Goal: Task Accomplishment & Management: Manage account settings

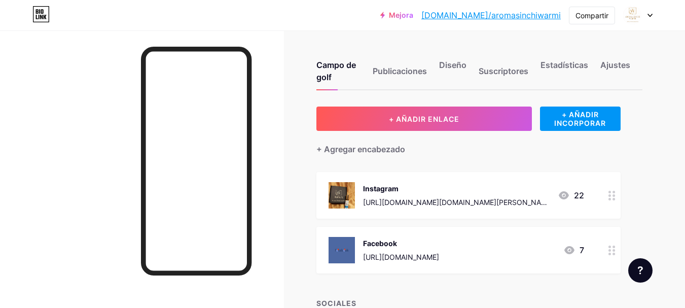
click at [651, 14] on icon at bounding box center [650, 16] width 5 height 4
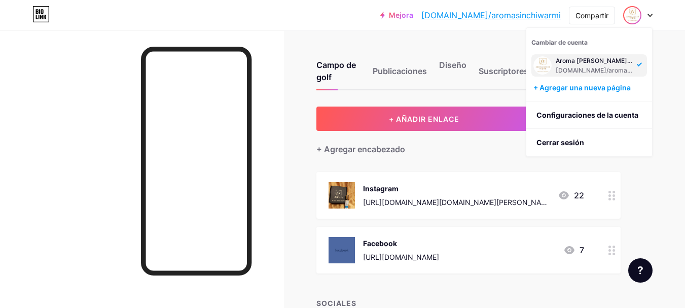
click at [484, 48] on div "Campo de golf Publicaciones Diseño Suscriptores Estadísticas Ajustes" at bounding box center [480, 67] width 326 height 48
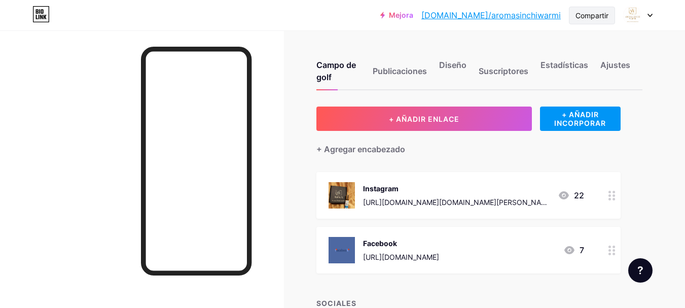
click at [592, 17] on font "Compartir" at bounding box center [592, 15] width 33 height 9
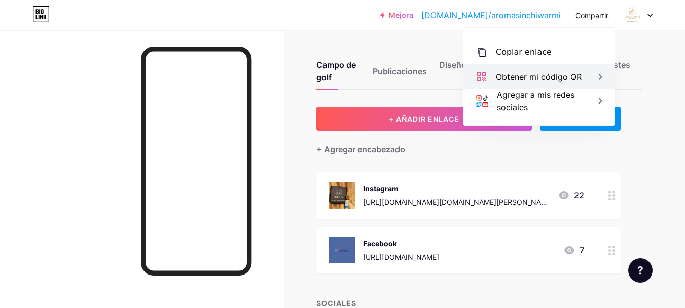
click at [532, 75] on font "Obtener mi código QR" at bounding box center [539, 77] width 86 height 10
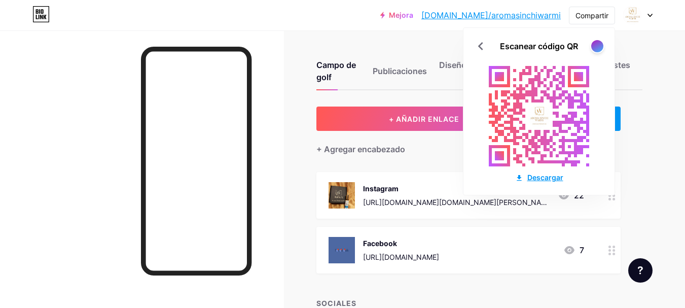
click at [552, 178] on font "Descargar" at bounding box center [546, 177] width 36 height 9
click at [626, 102] on div "Campo de golf Publicaciones Diseño Suscriptores Estadísticas Ajustes + AÑADIR E…" at bounding box center [342, 286] width 685 height 513
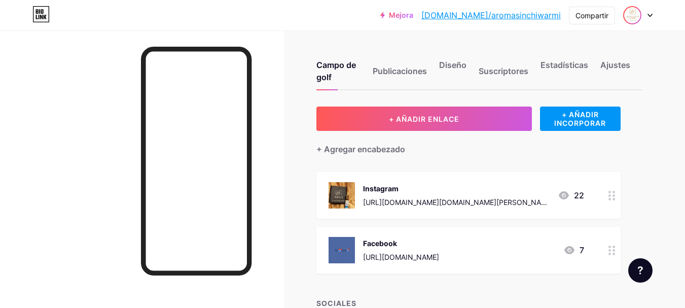
click at [630, 14] on img at bounding box center [632, 15] width 16 height 16
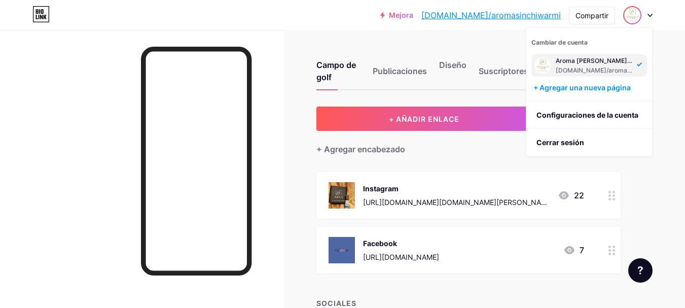
click at [543, 66] on img at bounding box center [543, 65] width 16 height 16
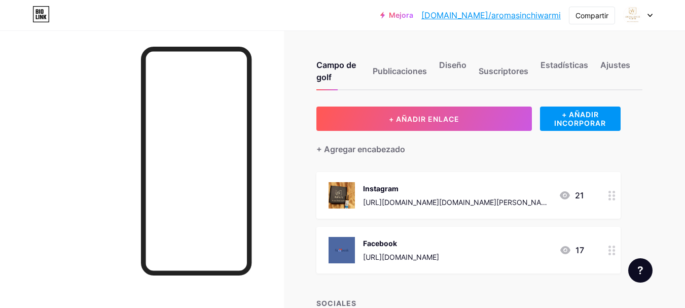
drag, startPoint x: 632, startPoint y: 15, endPoint x: 652, endPoint y: 56, distance: 45.4
click at [648, 69] on div "Campo de golf Publicaciones Diseño Suscriptores Estadísticas Ajustes + AÑADIR E…" at bounding box center [342, 286] width 685 height 513
click at [650, 14] on icon at bounding box center [650, 16] width 5 height 4
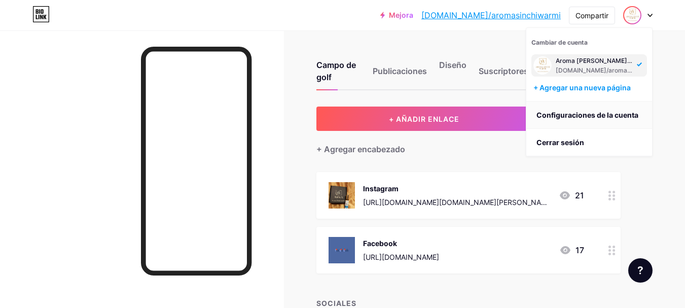
click at [574, 116] on font "Configuraciones de la cuenta" at bounding box center [588, 115] width 102 height 9
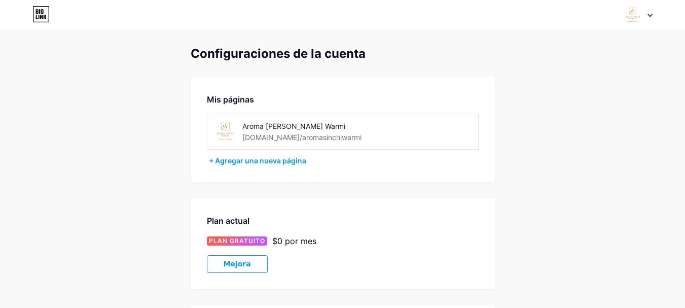
click at [227, 129] on img at bounding box center [225, 131] width 23 height 23
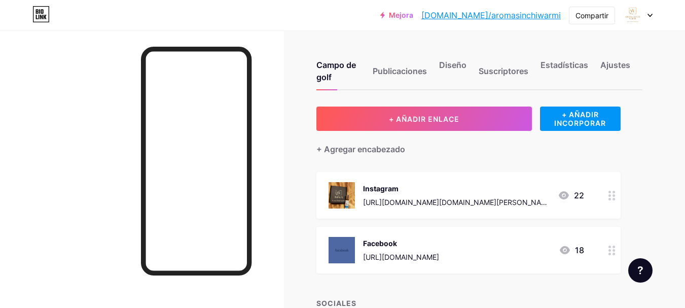
drag, startPoint x: 635, startPoint y: 14, endPoint x: 661, endPoint y: 48, distance: 42.8
click at [661, 48] on div "Campo de golf Publicaciones Diseño Suscriptores Estadísticas Ajustes + AÑADIR E…" at bounding box center [342, 286] width 685 height 513
click at [402, 72] on font "Publicaciones" at bounding box center [400, 71] width 54 height 10
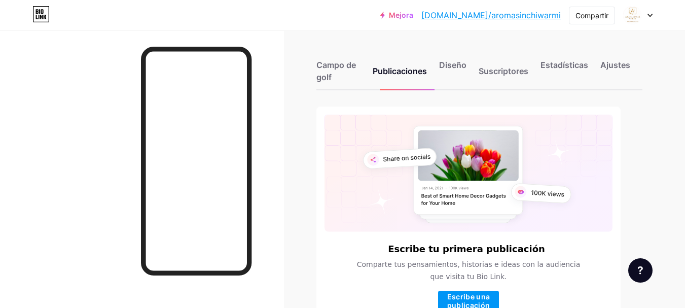
click at [452, 57] on div "Campo de golf Publicaciones Diseño Suscriptores Estadísticas Ajustes" at bounding box center [480, 67] width 326 height 48
click at [451, 64] on font "Diseño" at bounding box center [452, 65] width 27 height 10
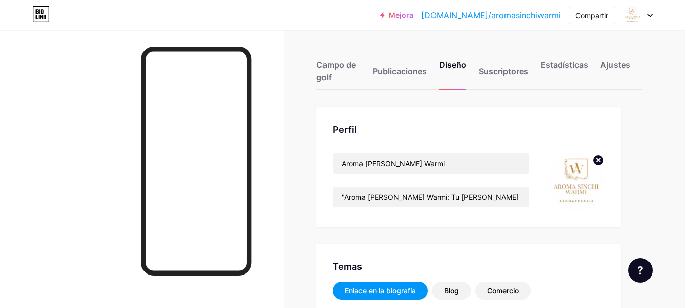
click at [597, 160] on circle at bounding box center [598, 160] width 11 height 11
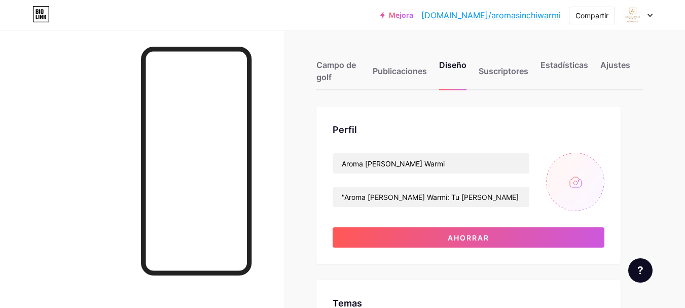
click at [582, 179] on input "file" at bounding box center [575, 182] width 58 height 58
type input "C:\fakepath\Logotipo Ariwa (1).png"
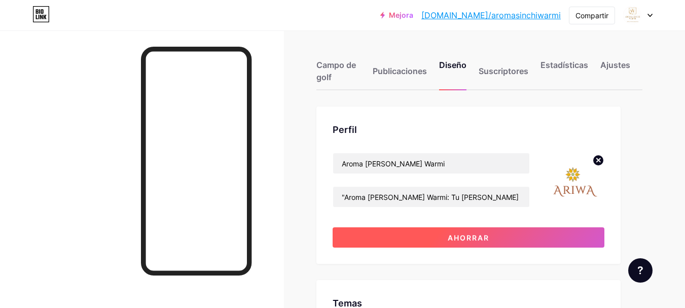
click at [524, 238] on button "Ahorrar" at bounding box center [469, 237] width 272 height 20
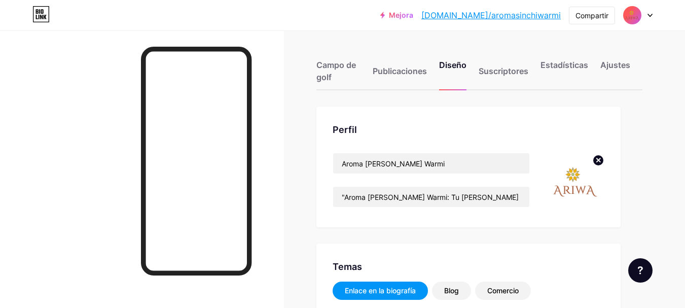
click at [597, 162] on icon at bounding box center [599, 160] width 12 height 12
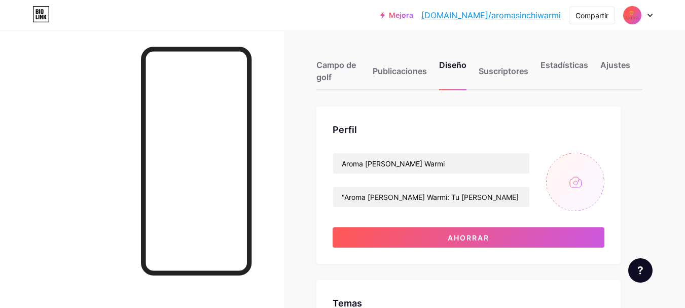
click at [577, 180] on input "file" at bounding box center [575, 182] width 58 height 58
type input "C:\fakepath\Logotipo Ariwa.jpg"
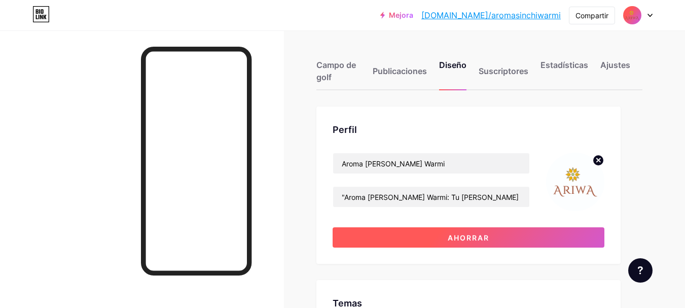
click at [531, 236] on button "Ahorrar" at bounding box center [469, 237] width 272 height 20
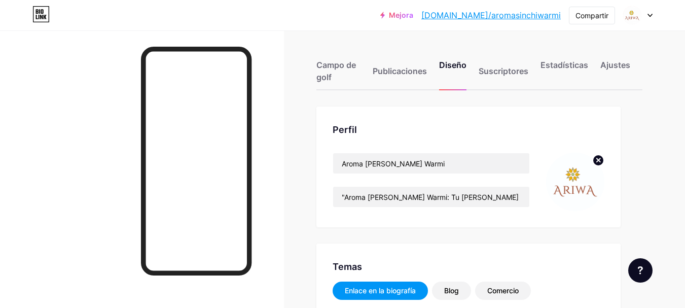
click at [505, 72] on font "Suscriptores" at bounding box center [504, 71] width 50 height 10
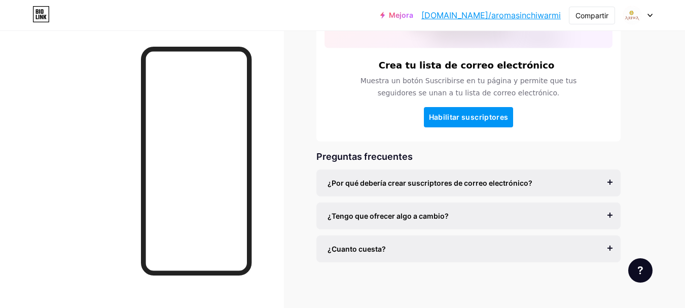
scroll to position [189, 0]
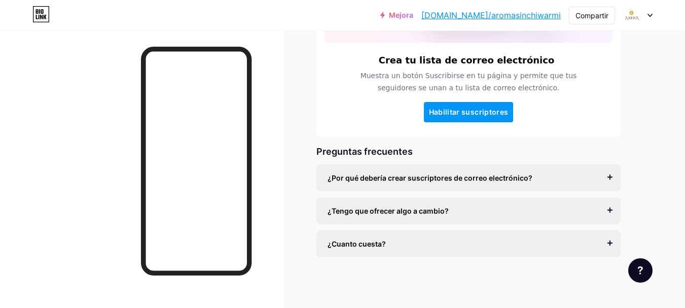
click at [464, 171] on div "¿Por qué debería crear suscriptores de correo electrónico? El correo electrónic…" at bounding box center [469, 177] width 304 height 27
drag, startPoint x: 611, startPoint y: 174, endPoint x: 607, endPoint y: 178, distance: 6.1
click at [609, 177] on div "¿Por qué debería crear suscriptores de correo electrónico? El correo electrónic…" at bounding box center [469, 177] width 304 height 27
click at [606, 178] on div "¿Por qué debería crear suscriptores de correo electrónico?" at bounding box center [469, 177] width 282 height 11
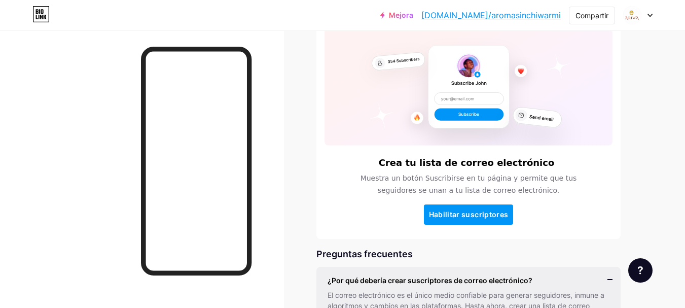
scroll to position [73, 0]
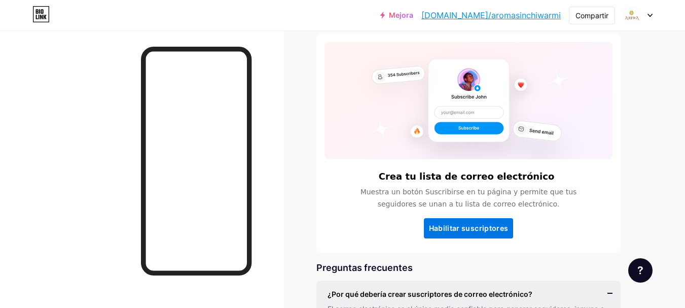
click at [493, 228] on font "Habilitar suscriptores" at bounding box center [469, 228] width 80 height 9
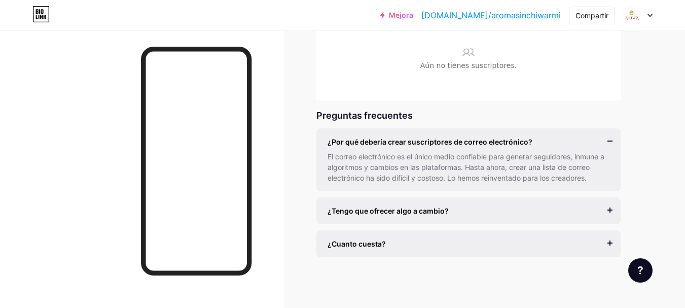
scroll to position [0, 0]
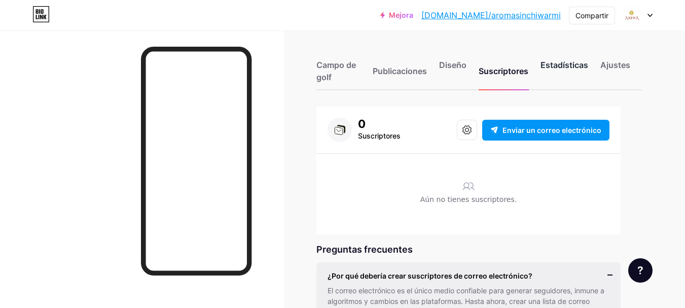
click at [567, 61] on font "Estadísticas" at bounding box center [565, 65] width 48 height 10
